Goal: Task Accomplishment & Management: Use online tool/utility

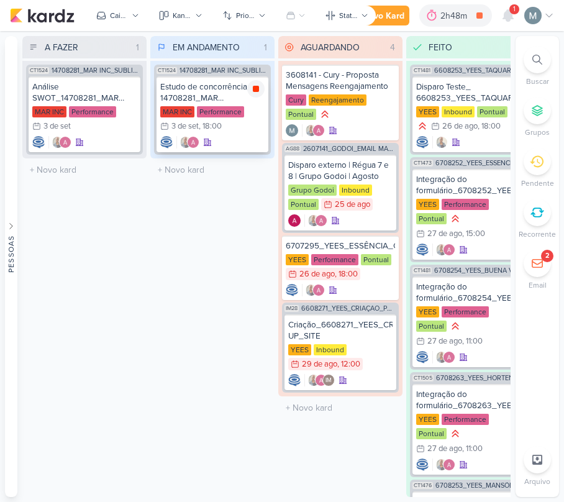
click at [264, 90] on div at bounding box center [255, 88] width 17 height 17
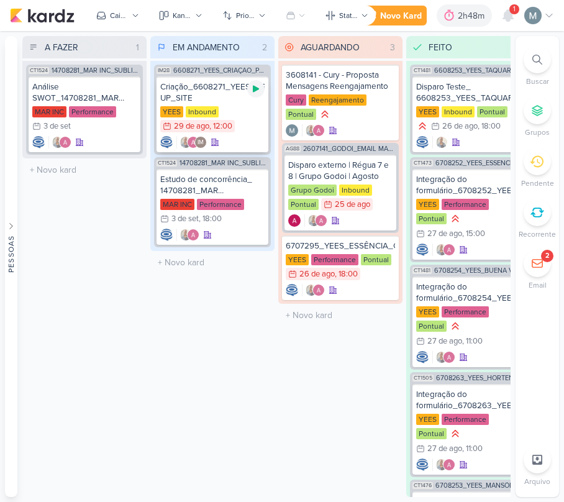
click at [255, 89] on icon at bounding box center [256, 89] width 6 height 7
click at [255, 108] on div "YEES Inbound 29/8 [DATE] 12:00" at bounding box center [212, 119] width 104 height 27
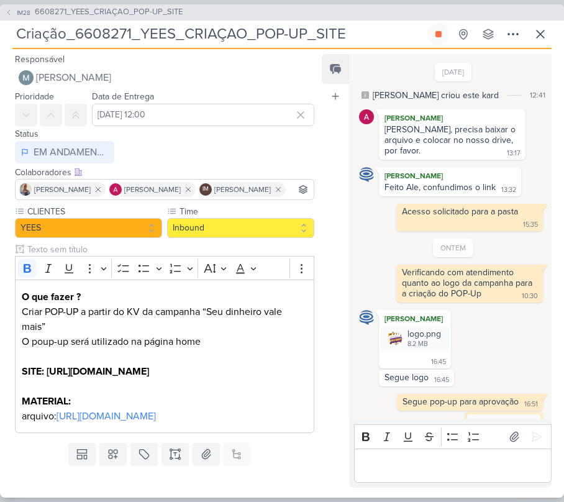
scroll to position [225, 0]
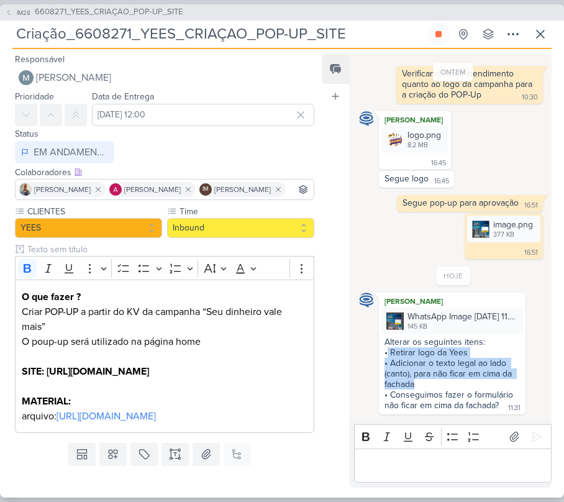
drag, startPoint x: 386, startPoint y: 338, endPoint x: 470, endPoint y: 376, distance: 92.2
click at [470, 376] on span "Alterar os seguintes itens: • Retirar logo da Yees • Adicionar o texto legal ao…" at bounding box center [451, 374] width 135 height 74
click at [412, 370] on div "• Adicionar o texto legal ao lado (canto), para não ficar em cima da fachada" at bounding box center [451, 374] width 135 height 32
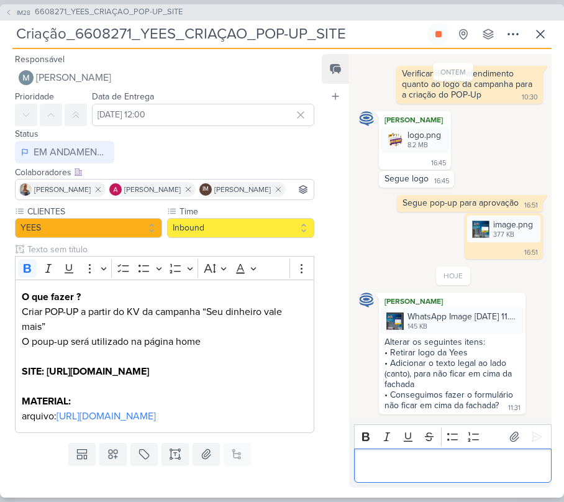
click at [405, 460] on p "Editor editing area: main" at bounding box center [452, 465] width 184 height 15
click at [428, 465] on p "Pode me" at bounding box center [452, 465] width 184 height 15
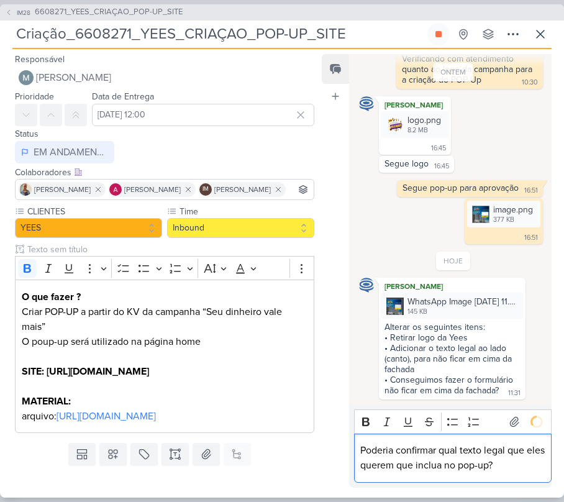
scroll to position [271, 0]
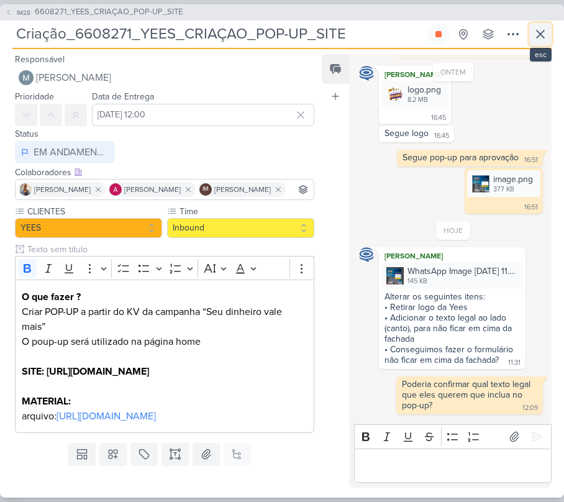
click at [545, 27] on icon at bounding box center [540, 34] width 15 height 15
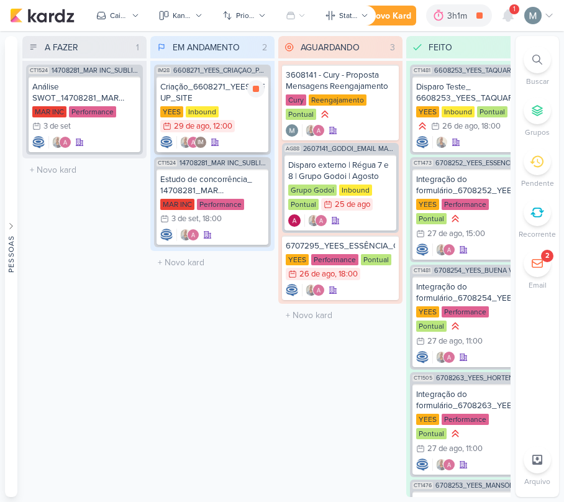
click at [238, 137] on div "IM" at bounding box center [212, 142] width 104 height 12
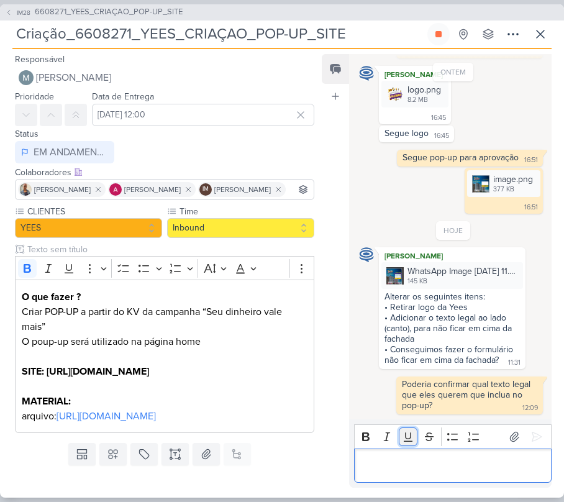
click at [417, 436] on button "Underline" at bounding box center [408, 436] width 19 height 19
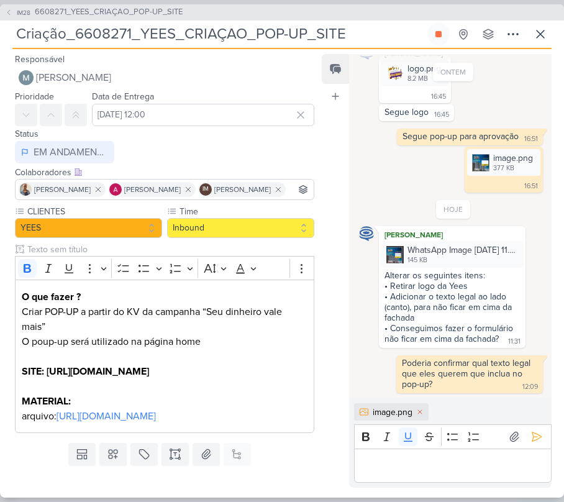
scroll to position [291, 0]
click at [388, 467] on p "Editor editing area: main" at bounding box center [452, 465] width 184 height 15
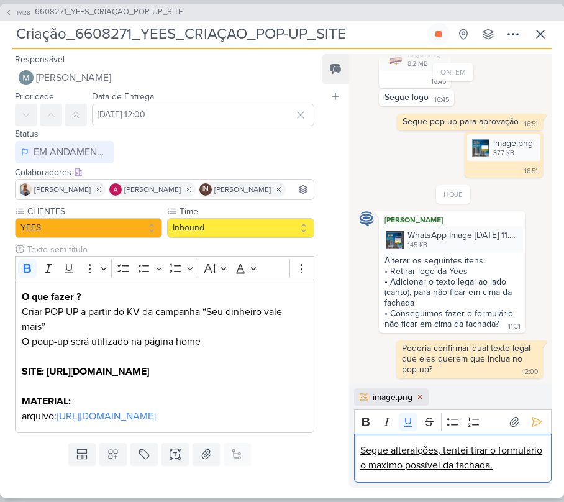
scroll to position [321, 0]
drag, startPoint x: 462, startPoint y: 455, endPoint x: 460, endPoint y: 443, distance: 12.6
click at [460, 443] on p "Segue alteralções, tentei tirar o formulário o maximo possível da fachada." at bounding box center [452, 458] width 184 height 30
click at [458, 444] on u "Segue alteralções, tentei tirar o formulário o maximo possível da fachada." at bounding box center [451, 457] width 182 height 27
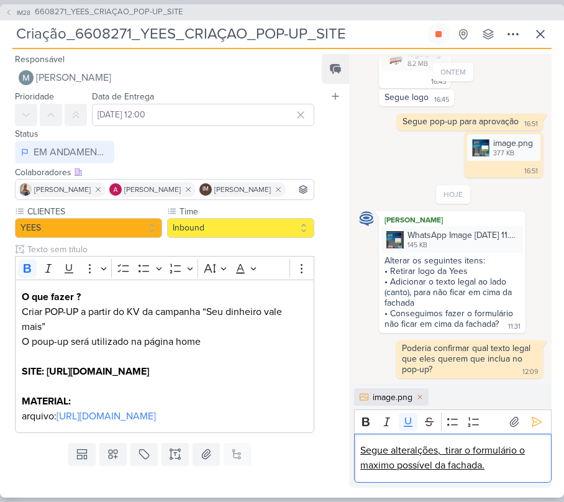
scroll to position [306, 0]
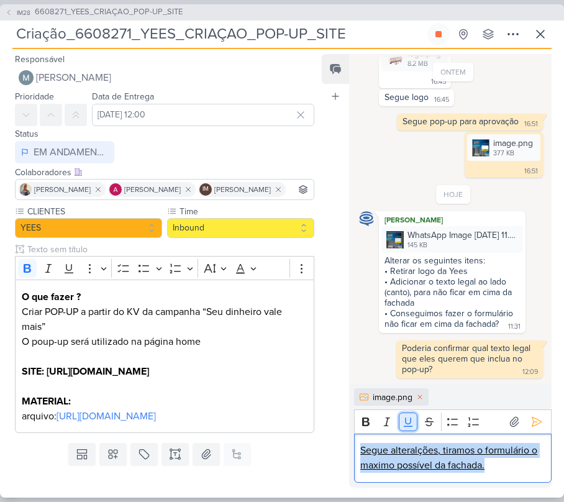
drag, startPoint x: 458, startPoint y: 440, endPoint x: 399, endPoint y: 425, distance: 60.8
click at [399, 425] on button "Underline" at bounding box center [408, 421] width 19 height 19
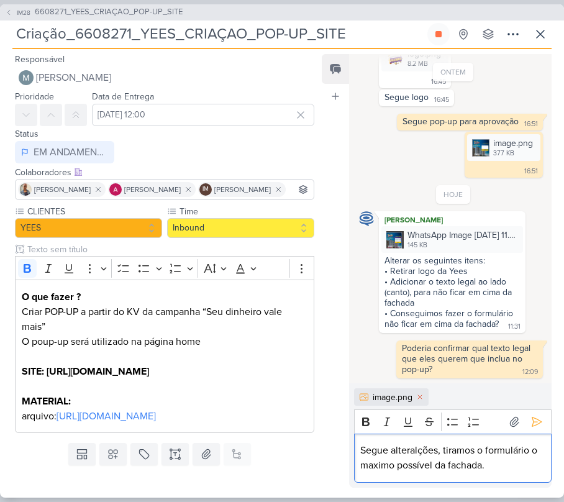
click at [417, 451] on p "Segue alteralções, tiramos o formulário o maximo possível da fachada." at bounding box center [452, 458] width 184 height 30
click at [401, 451] on p "Segue alteralções, tiramos o formulário o maximo possível da fachada." at bounding box center [452, 458] width 184 height 30
click at [0, 0] on lt-span "alter aç ões" at bounding box center [0, 0] width 0 height 0
click at [379, 463] on p "Segue alterações, tiramos o formulário o maximo possível da fachada." at bounding box center [452, 458] width 184 height 30
click at [0, 0] on lt-span "máximo" at bounding box center [0, 0] width 0 height 0
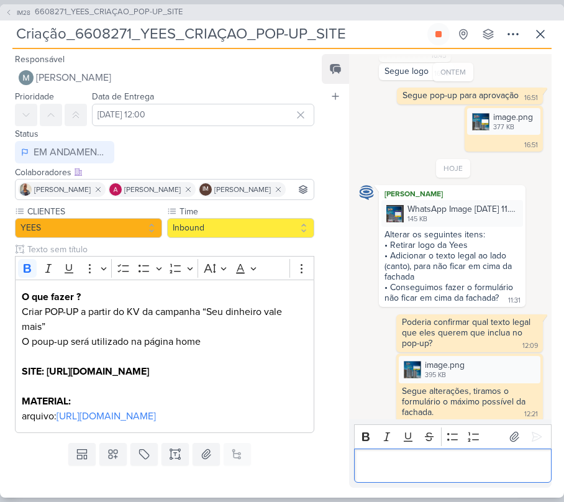
scroll to position [340, 0]
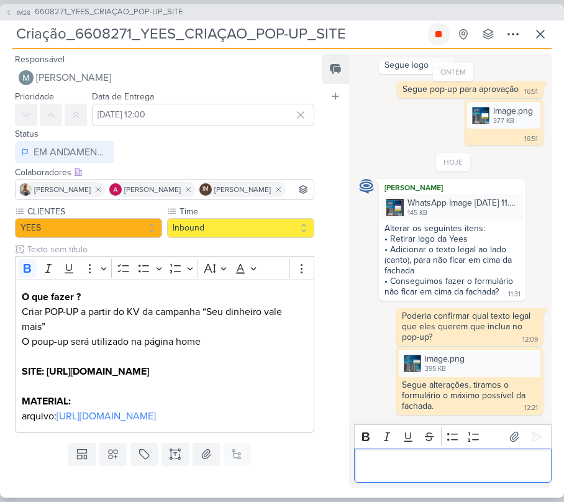
click at [441, 40] on button at bounding box center [438, 34] width 22 height 22
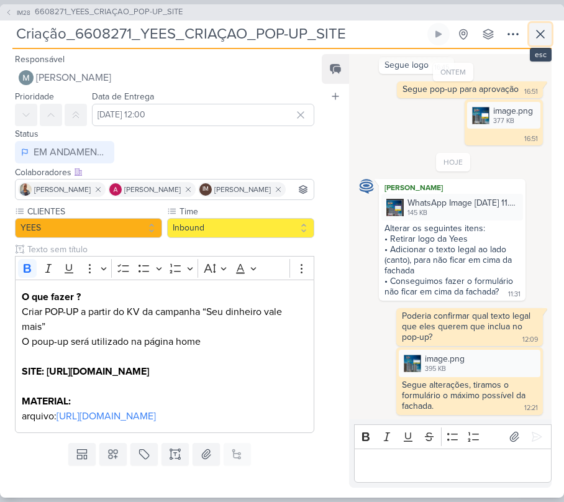
click at [535, 36] on icon at bounding box center [540, 34] width 15 height 15
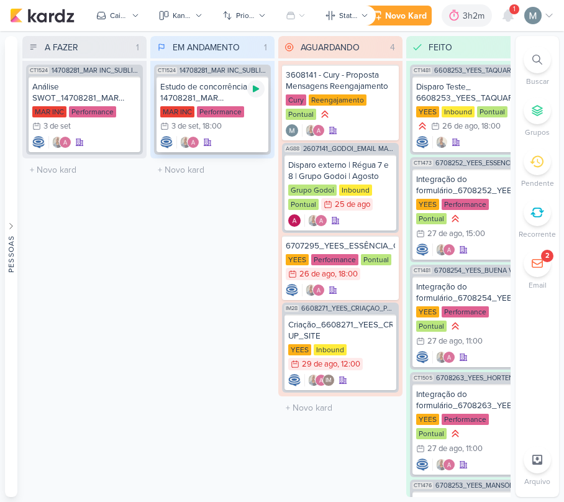
click at [260, 90] on icon at bounding box center [256, 89] width 10 height 10
click at [180, 106] on div "MAR INC" at bounding box center [177, 111] width 34 height 11
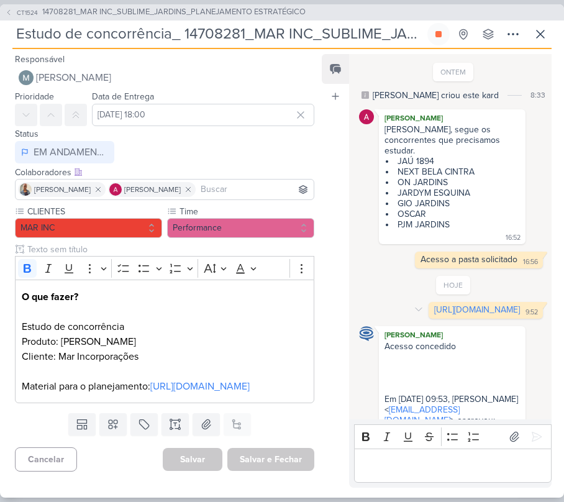
scroll to position [84, 0]
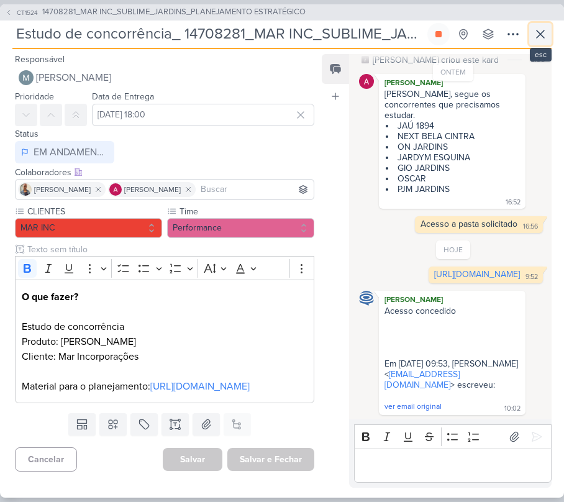
click at [545, 38] on icon at bounding box center [540, 34] width 15 height 15
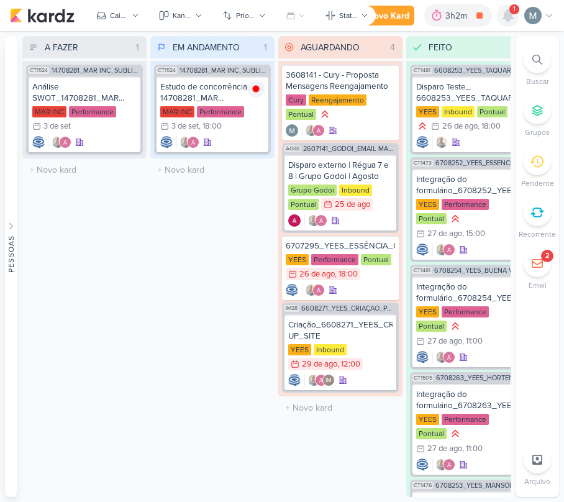
click at [515, 21] on div at bounding box center [508, 15] width 22 height 22
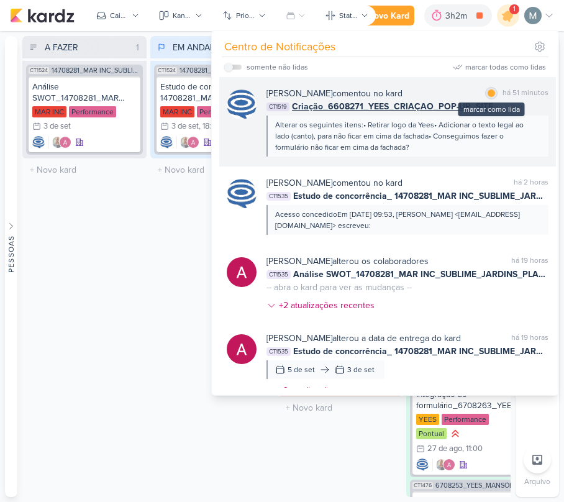
click at [487, 91] on div at bounding box center [490, 92] width 7 height 7
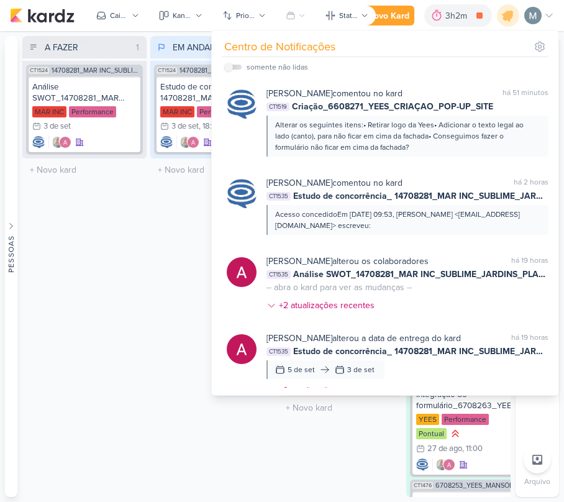
click at [149, 245] on div "A FAZER 1 Mover Para Esquerda Mover Para Direita [GEOGRAPHIC_DATA] CT1524 14708…" at bounding box center [266, 266] width 488 height 461
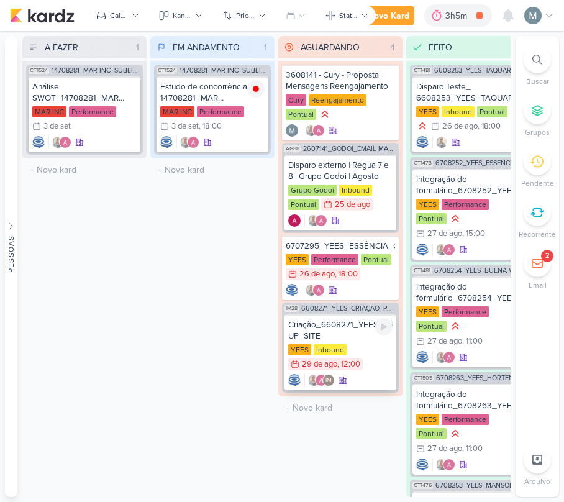
click at [312, 314] on div "Criação_6608271_YEES_CRIAÇAO_POP-UP_SITE [GEOGRAPHIC_DATA] Inbound 29/8 [DATE] …" at bounding box center [340, 352] width 112 height 76
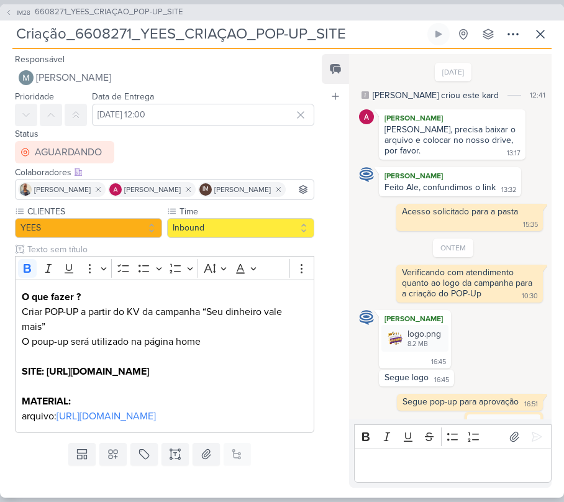
scroll to position [340, 0]
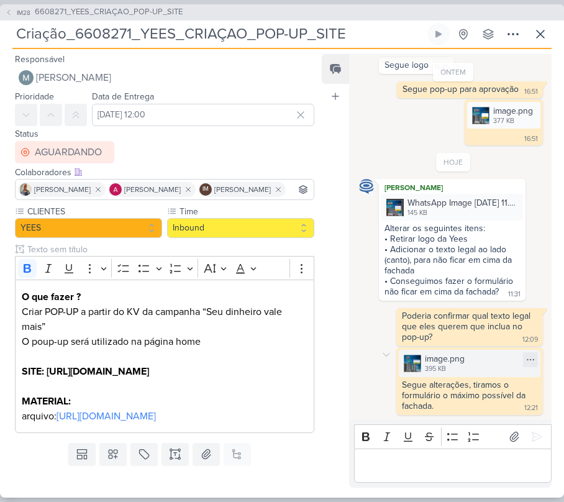
click at [425, 364] on div "395 KB" at bounding box center [445, 369] width 40 height 10
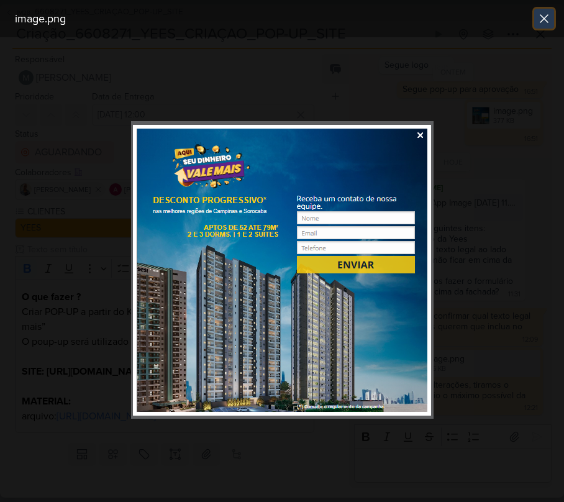
click at [543, 18] on icon at bounding box center [543, 18] width 7 height 7
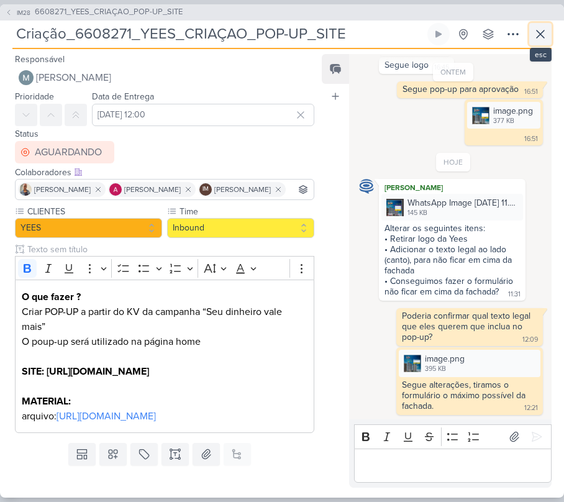
click at [540, 25] on button at bounding box center [540, 34] width 22 height 22
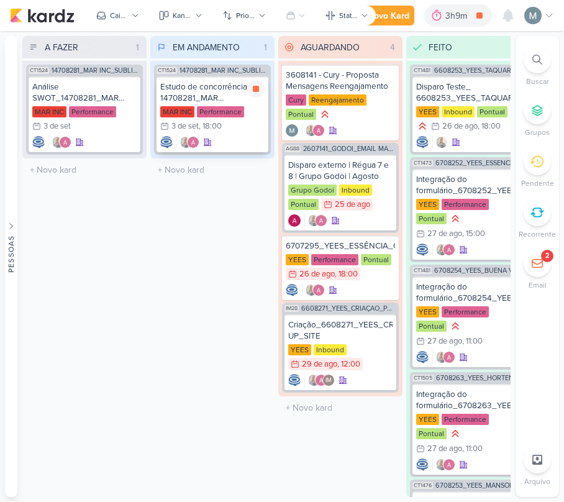
click at [192, 99] on div "Estudo de concorrência_ 14708281_MAR INC_SUBLIME_JARDINS_PLANEJAMENTO ESTRATÉGI…" at bounding box center [212, 92] width 104 height 22
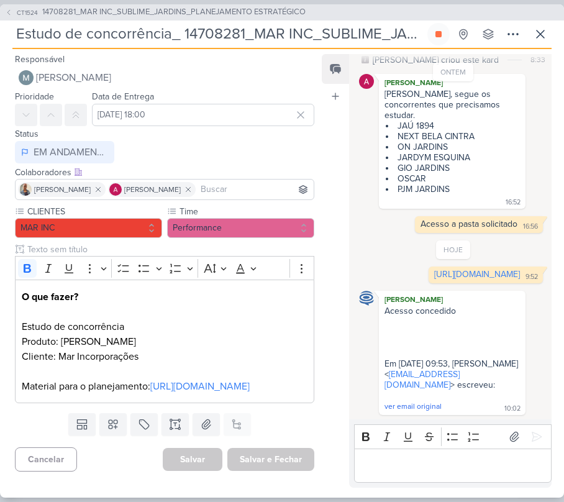
scroll to position [0, 0]
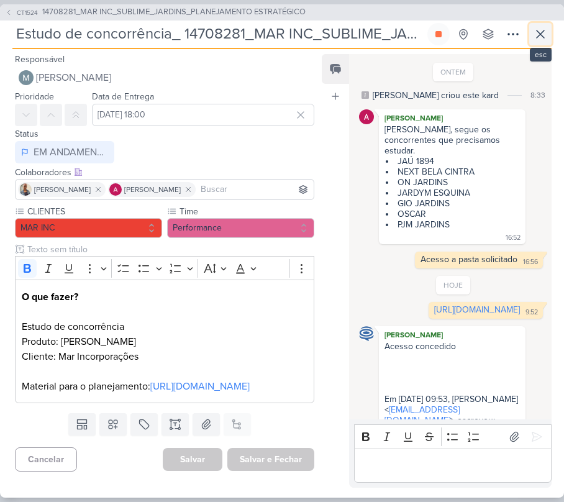
click at [548, 40] on button at bounding box center [540, 34] width 22 height 22
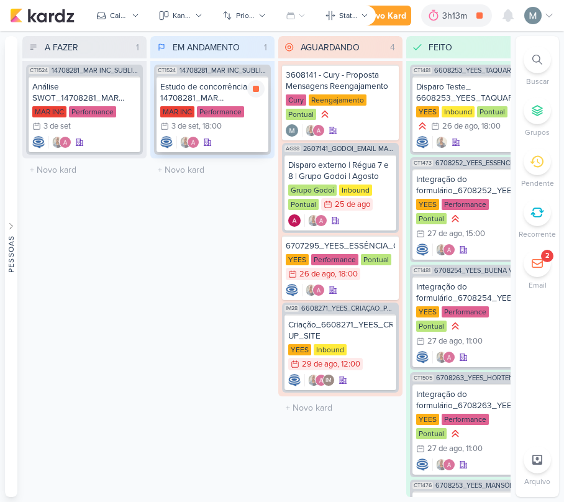
click at [229, 107] on div "Performance" at bounding box center [220, 111] width 47 height 11
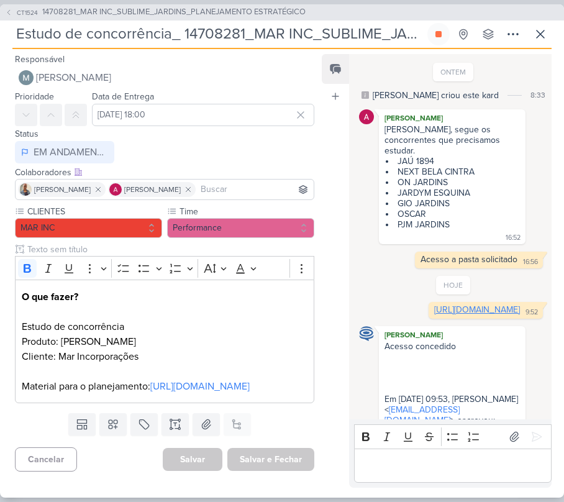
scroll to position [84, 0]
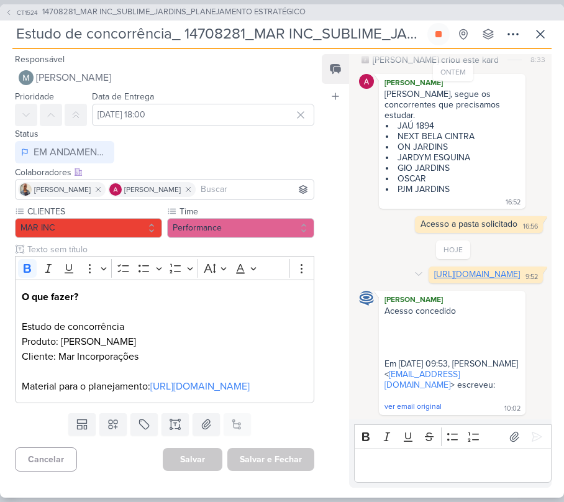
click at [445, 269] on link "[URL][DOMAIN_NAME]" at bounding box center [477, 274] width 86 height 11
click at [534, 34] on icon at bounding box center [540, 34] width 15 height 15
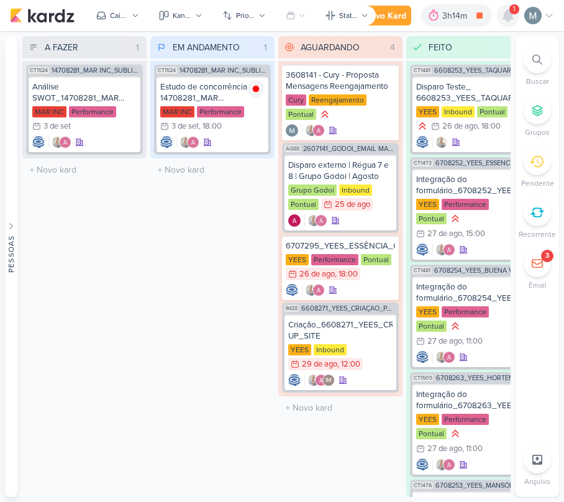
click at [505, 23] on div at bounding box center [508, 15] width 22 height 22
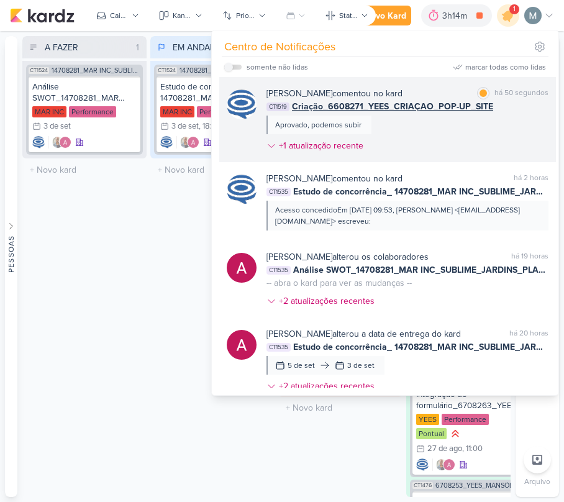
click at [433, 112] on span "Criação_6608271_YEES_CRIAÇAO_POP-UP_SITE" at bounding box center [392, 106] width 201 height 13
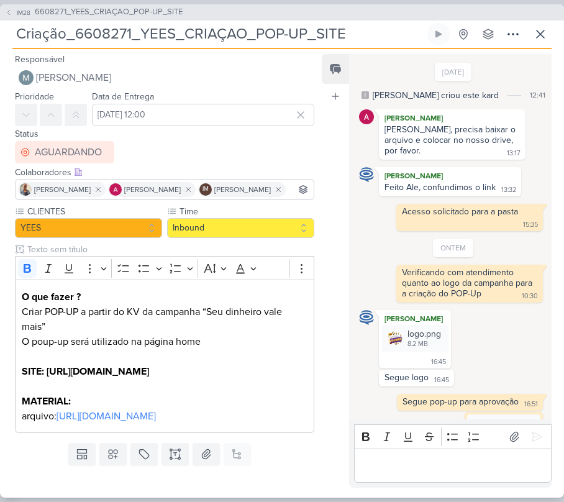
scroll to position [376, 0]
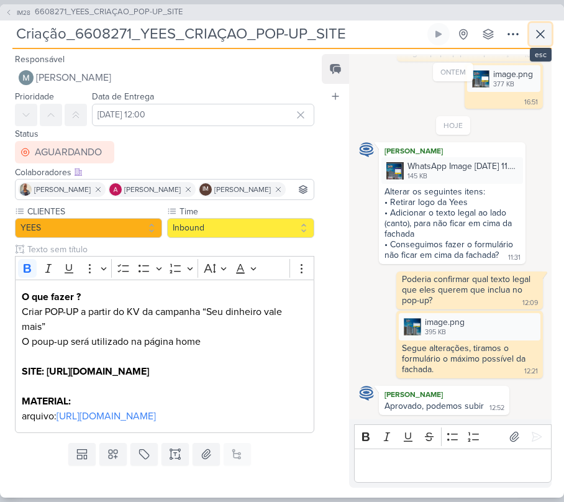
click at [537, 38] on icon at bounding box center [540, 33] width 7 height 7
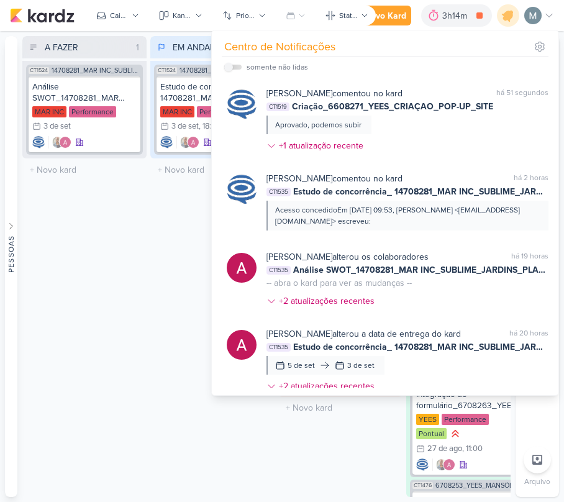
click at [150, 226] on div "EM ANDAMENTO 1 Mover Para Esquerda Mover Para Direita [GEOGRAPHIC_DATA] CT1524 …" at bounding box center [212, 266] width 124 height 461
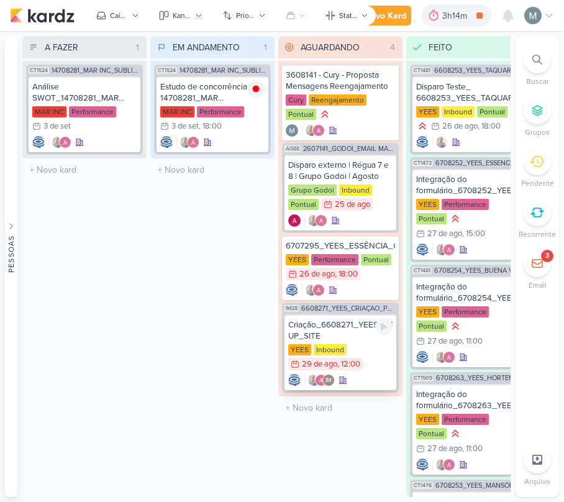
click at [351, 334] on div "Criação_6608271_YEES_CRIAÇAO_POP-UP_SITE" at bounding box center [340, 330] width 104 height 22
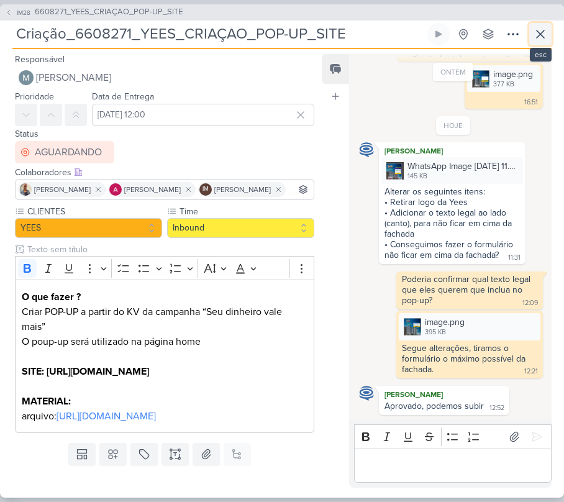
click at [542, 38] on icon at bounding box center [540, 34] width 15 height 15
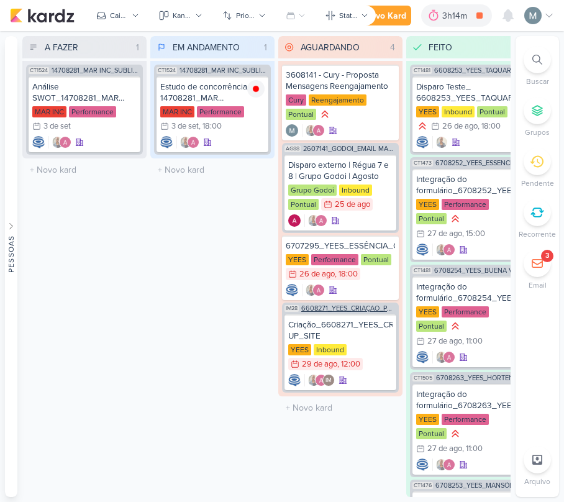
click at [339, 305] on span "6608271_YEES_CRIAÇAO_POP-UP_SITE" at bounding box center [348, 308] width 95 height 7
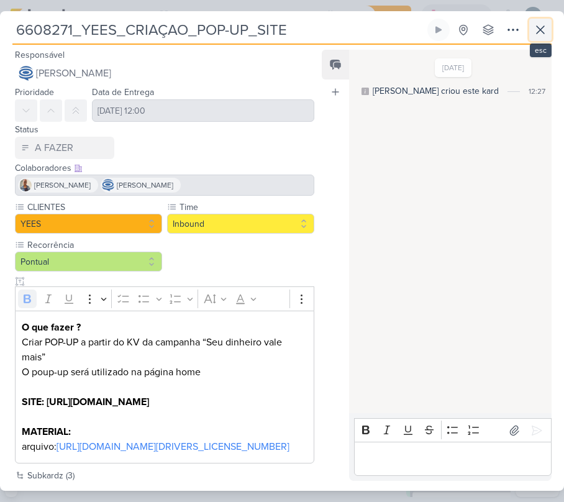
click at [539, 28] on icon at bounding box center [540, 29] width 7 height 7
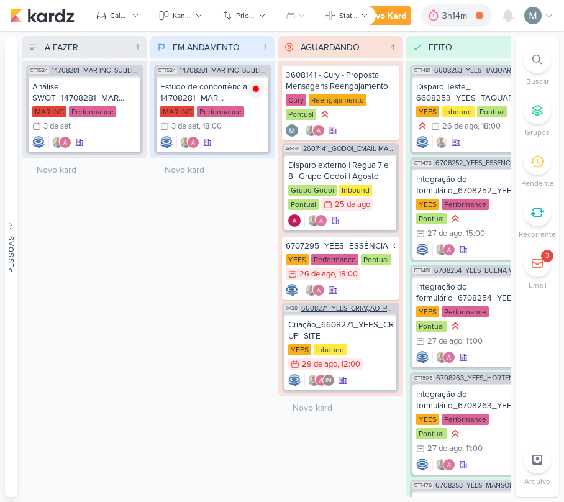
click at [328, 305] on span "6608271_YEES_CRIAÇAO_POP-UP_SITE" at bounding box center [348, 308] width 95 height 7
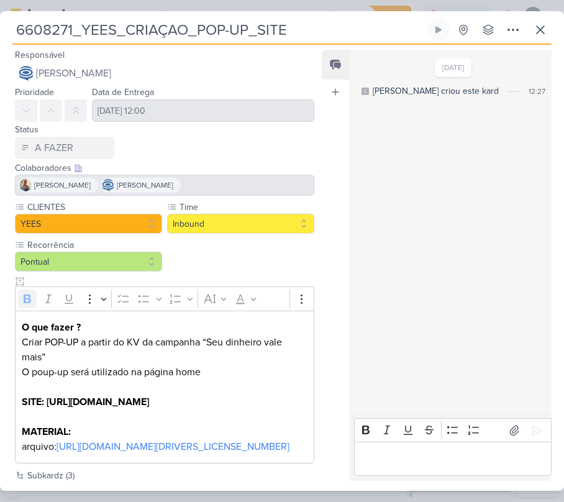
scroll to position [90, 0]
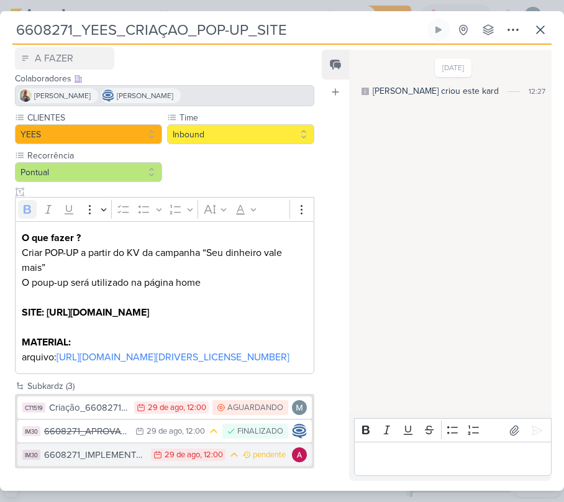
click at [119, 458] on div "6608271_IMPLEMENTAÇAO_YEES_POP-UP_SITE" at bounding box center [94, 455] width 101 height 14
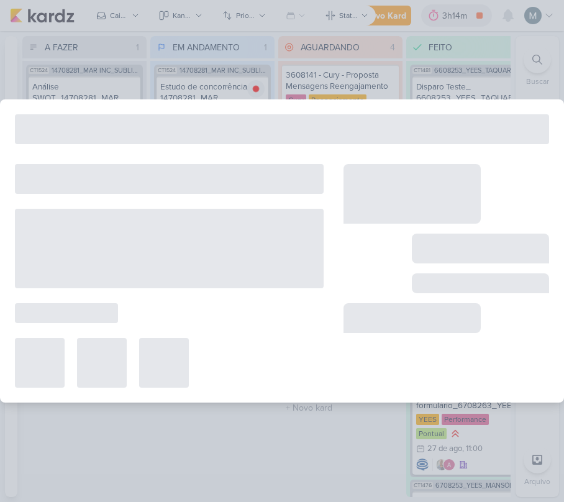
type input "6608271_IMPLEMENTAÇAO_YEES_POP-UP_SITE"
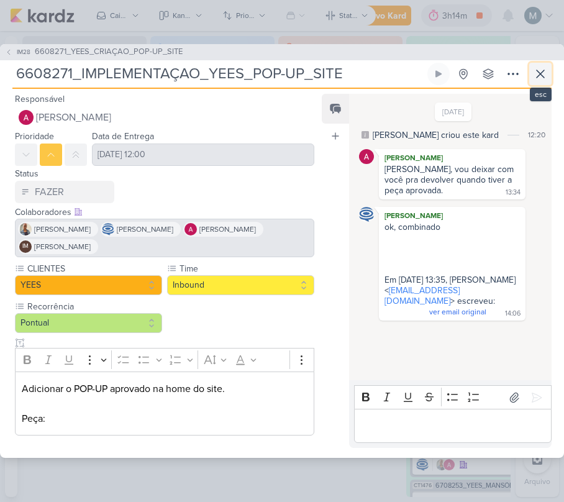
click at [548, 73] on button at bounding box center [540, 74] width 22 height 22
